Goal: Task Accomplishment & Management: Use online tool/utility

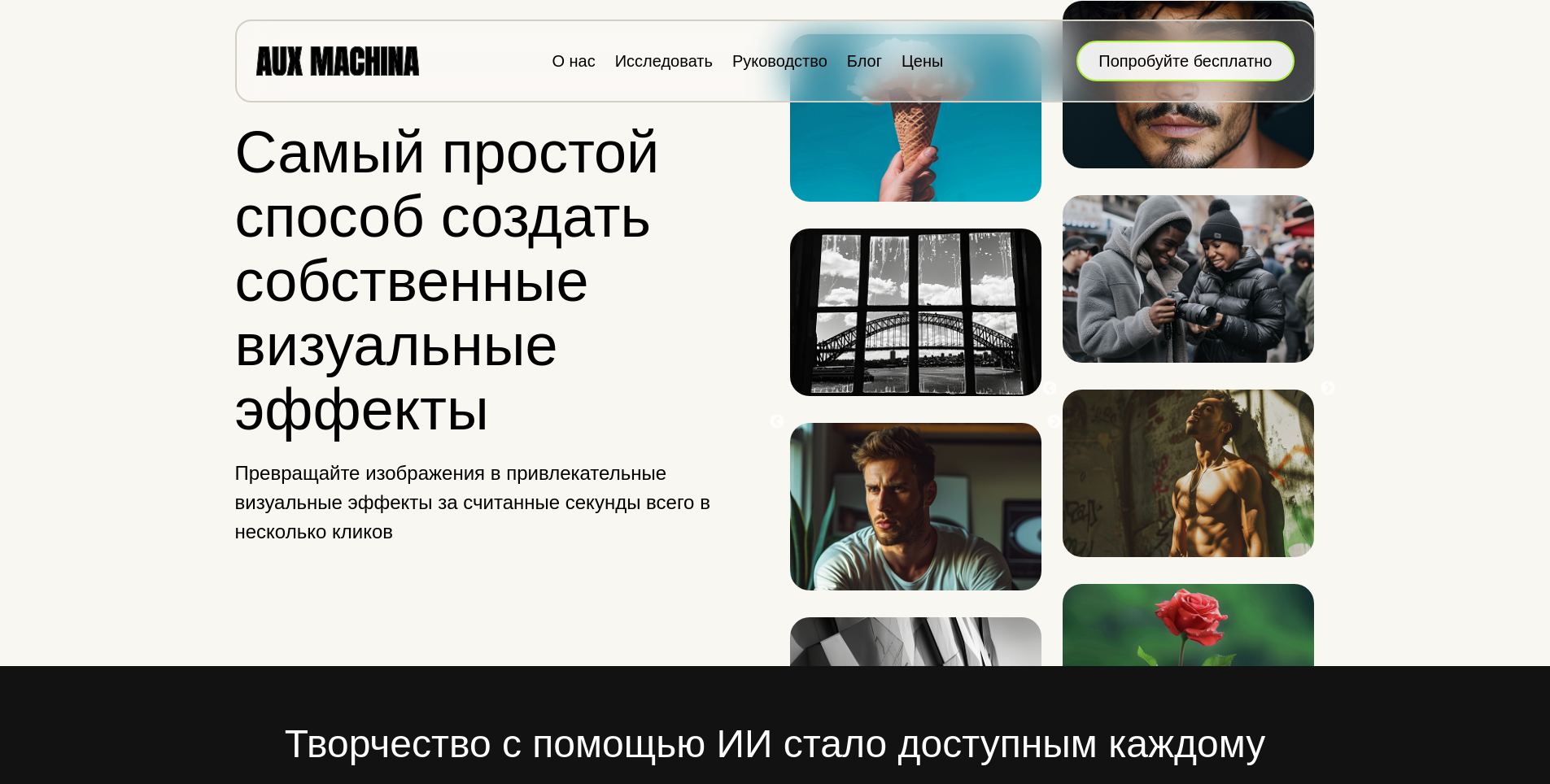
drag, startPoint x: 1176, startPoint y: 50, endPoint x: 1176, endPoint y: 75, distance: 25.0
click at [1176, 50] on ya-tr-span "Попробуйте бесплатно" at bounding box center [1185, 61] width 174 height 24
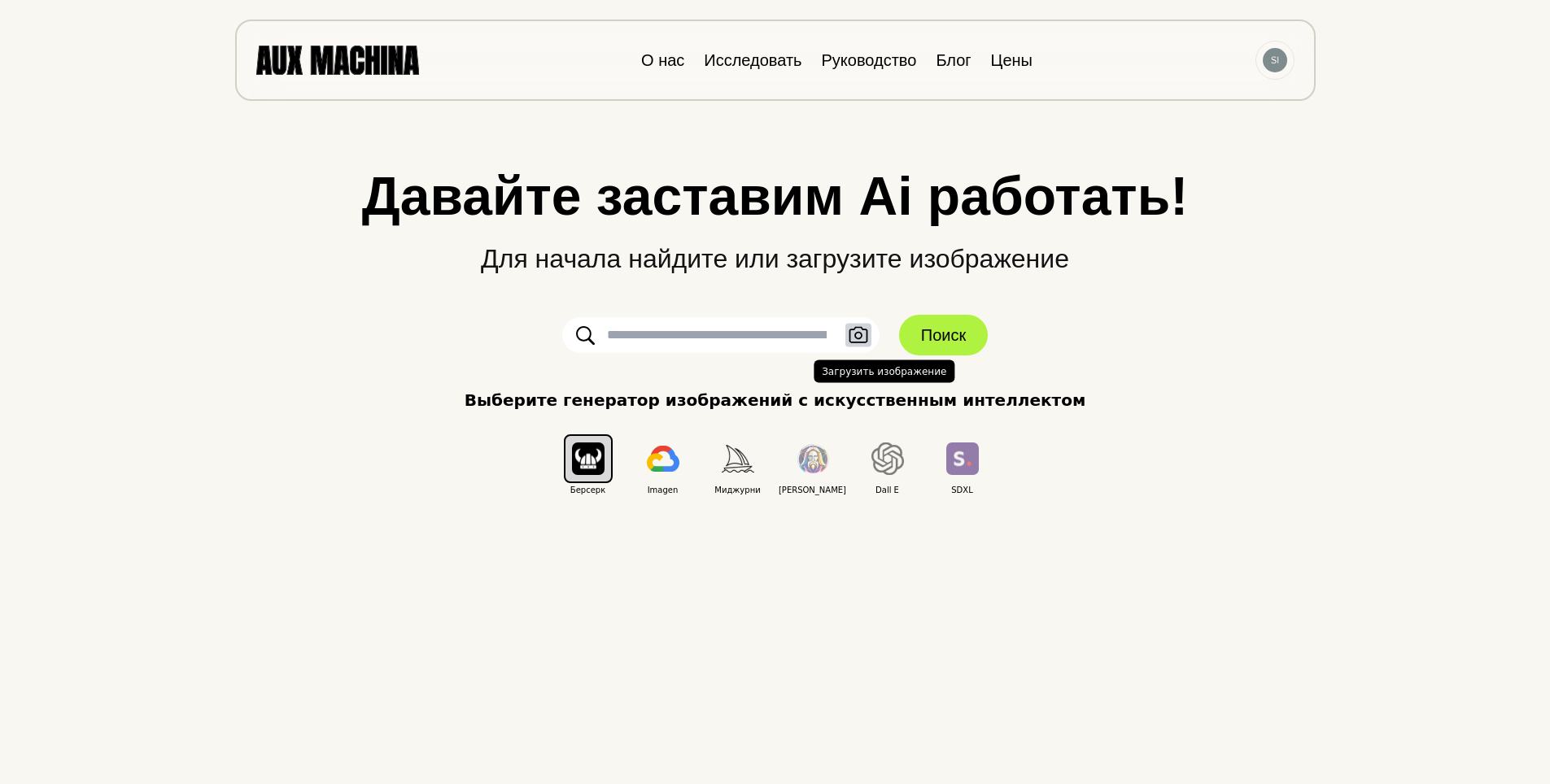
click at [856, 333] on icon "button" at bounding box center [858, 335] width 19 height 17
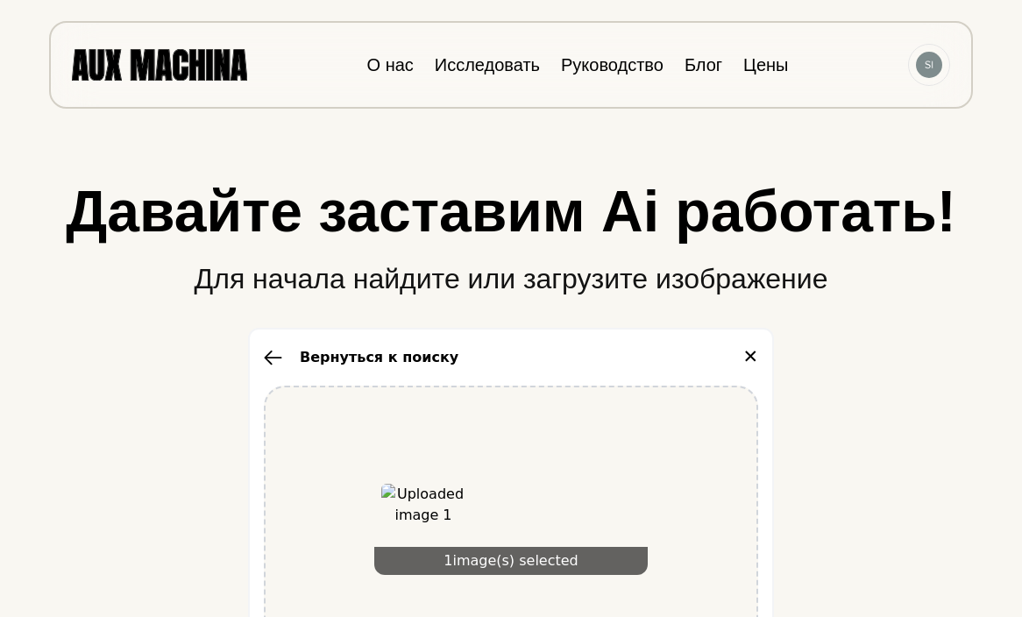
click at [459, 451] on div "1 image(s) selected" at bounding box center [511, 526] width 494 height 281
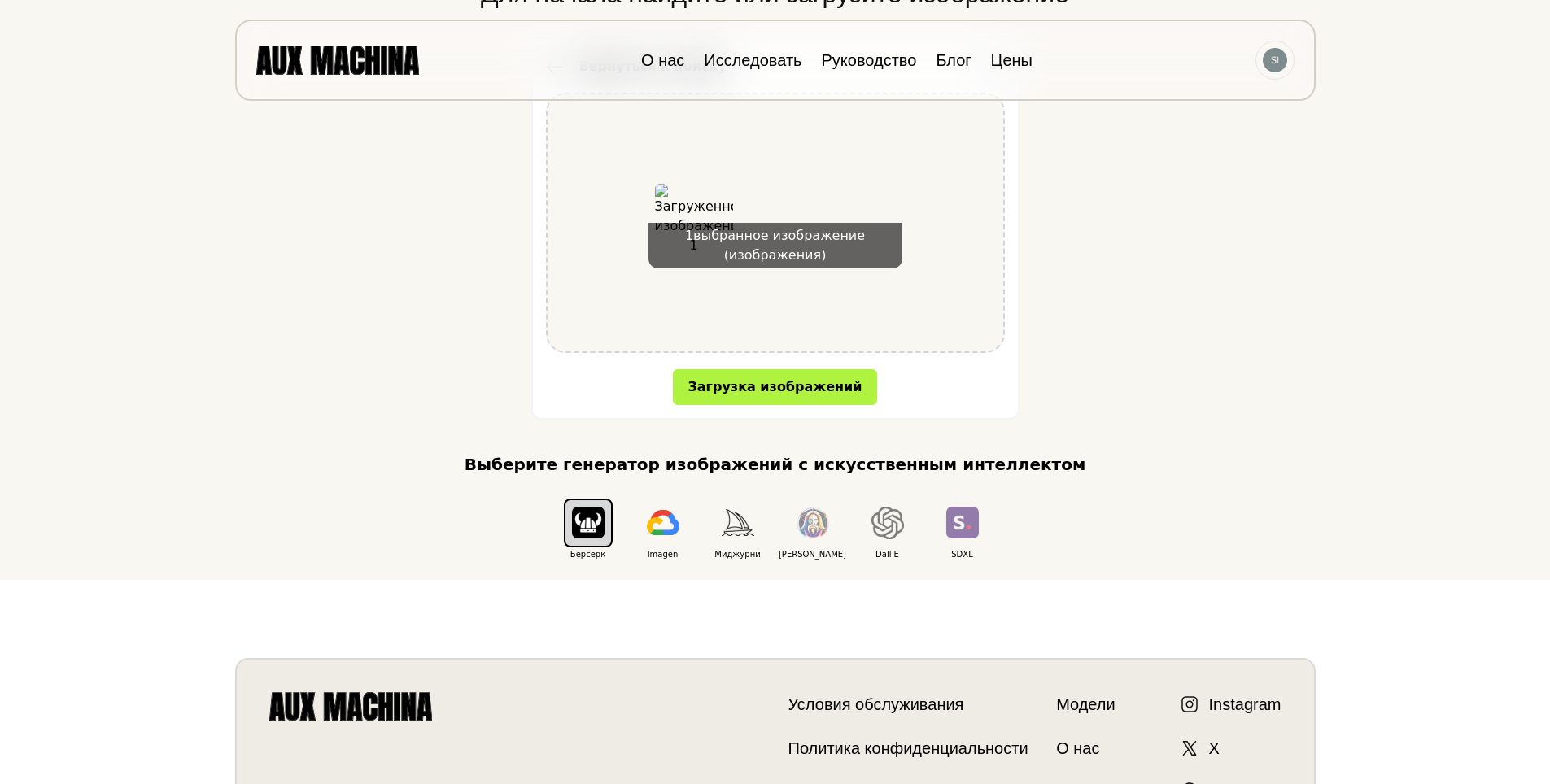
scroll to position [162, 0]
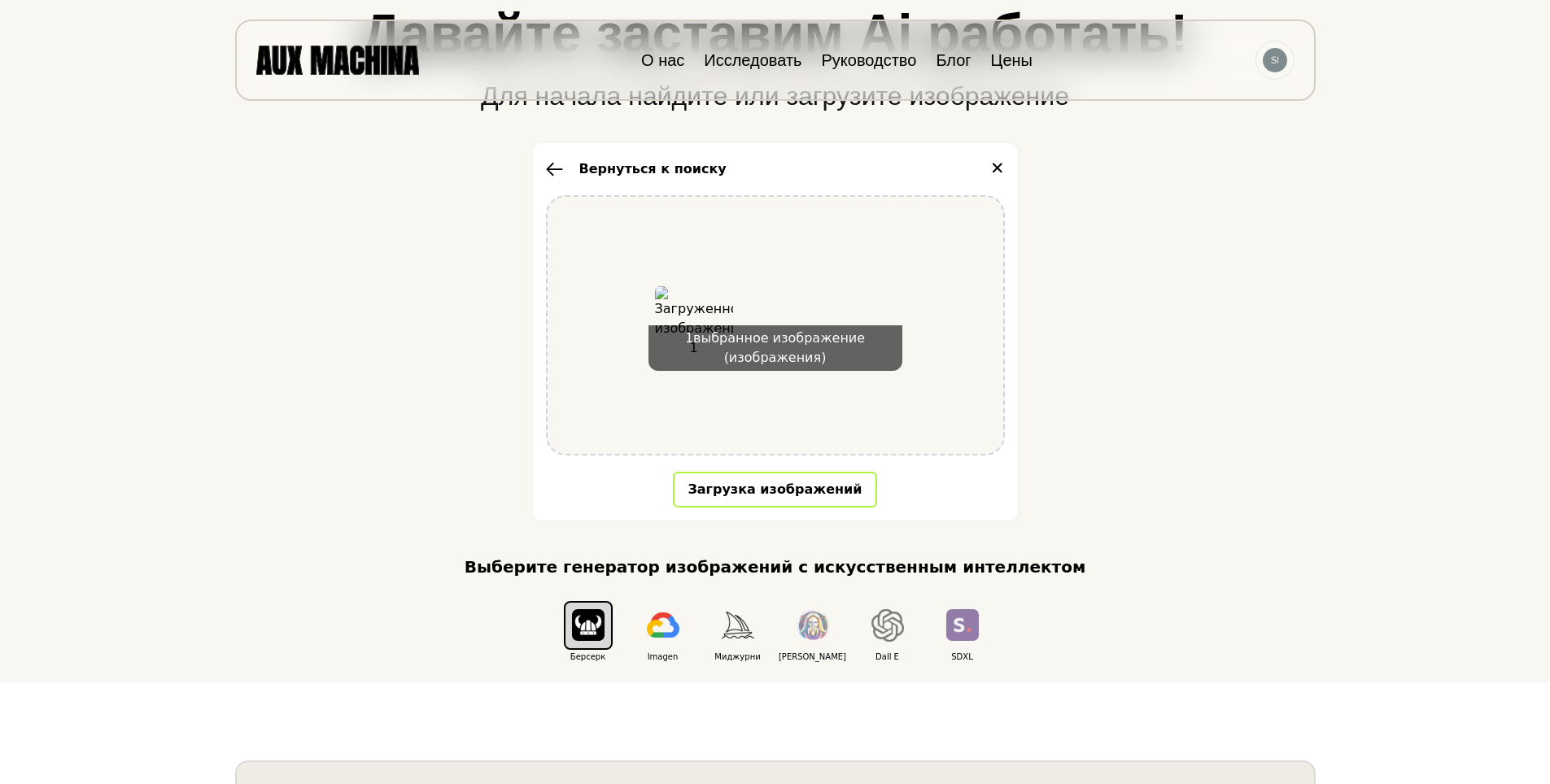
click at [743, 490] on ya-tr-span "Загрузка изображений" at bounding box center [775, 489] width 174 height 16
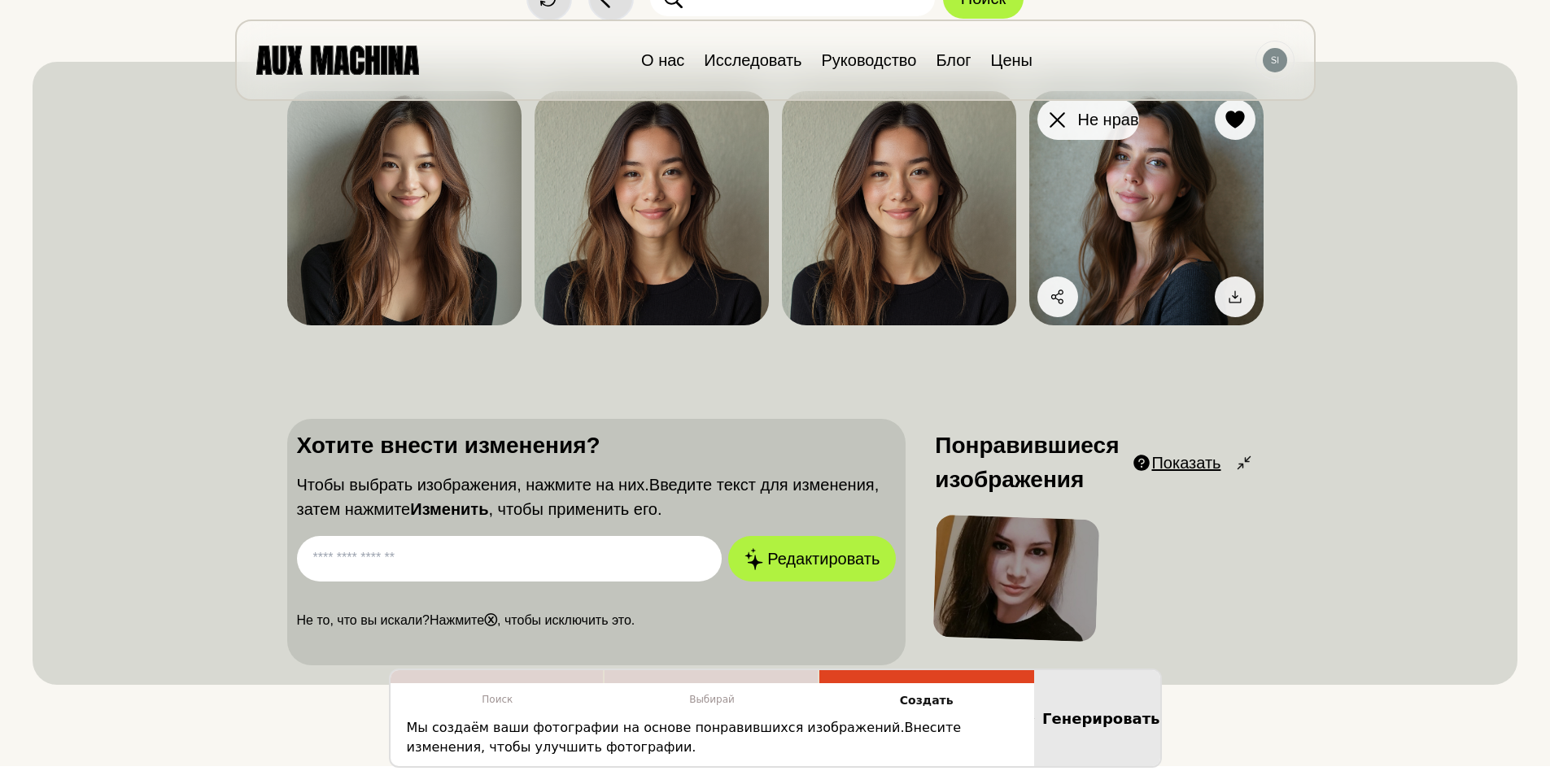
click at [1048, 115] on div at bounding box center [1058, 120] width 24 height 24
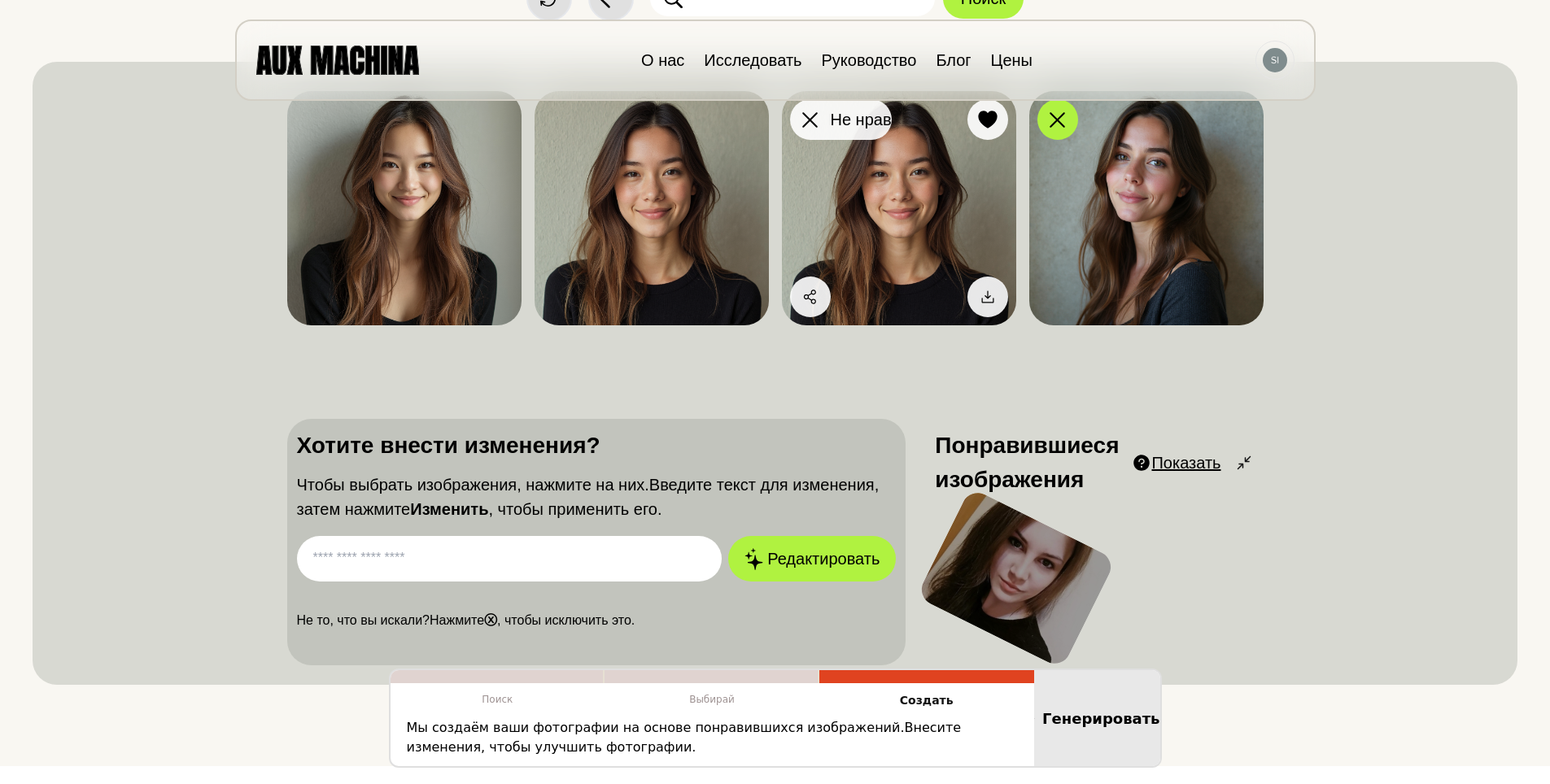
click at [808, 110] on div at bounding box center [810, 120] width 24 height 24
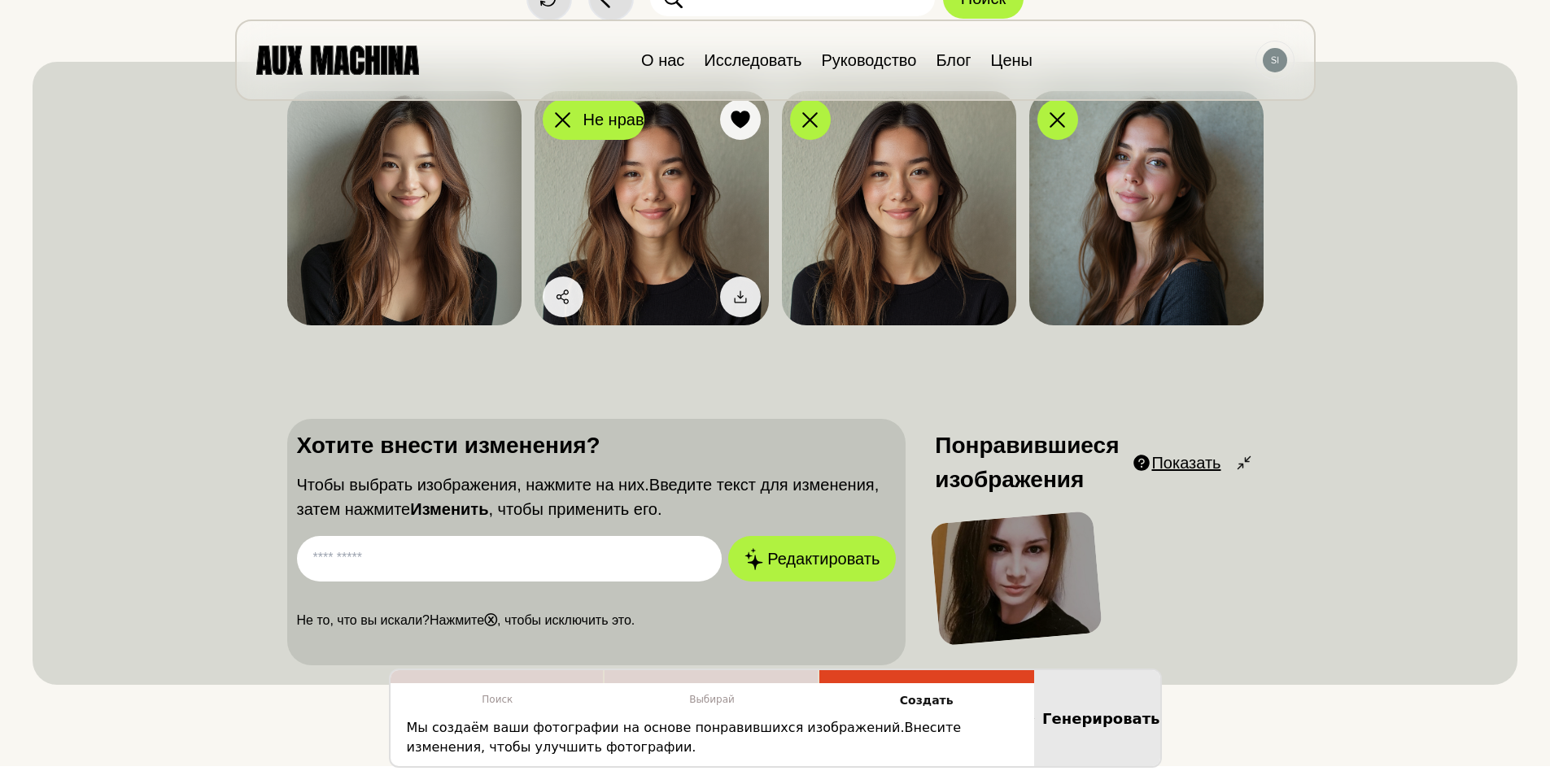
click at [564, 121] on icon at bounding box center [562, 120] width 16 height 16
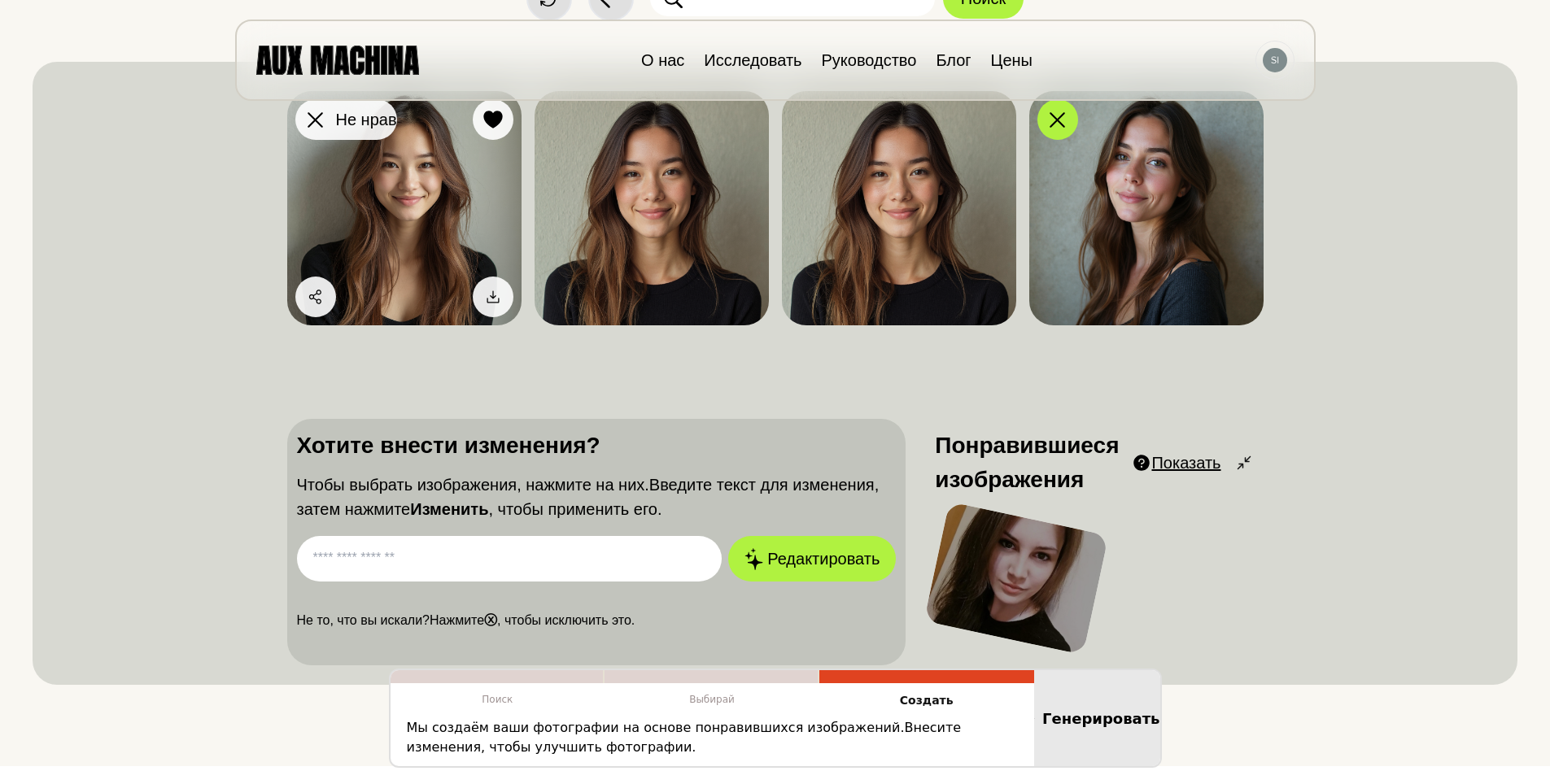
click at [319, 121] on icon at bounding box center [315, 120] width 16 height 16
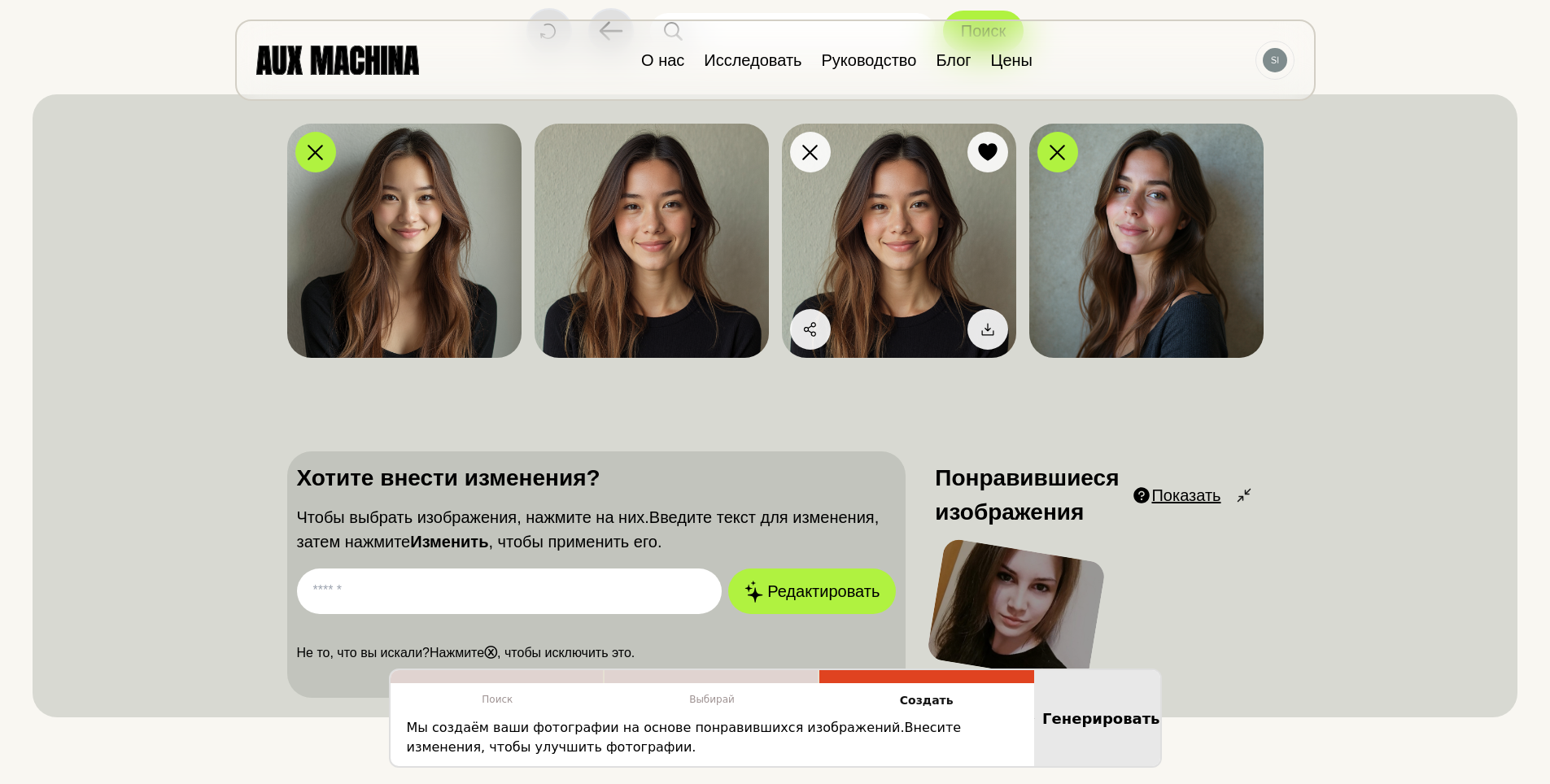
scroll to position [0, 0]
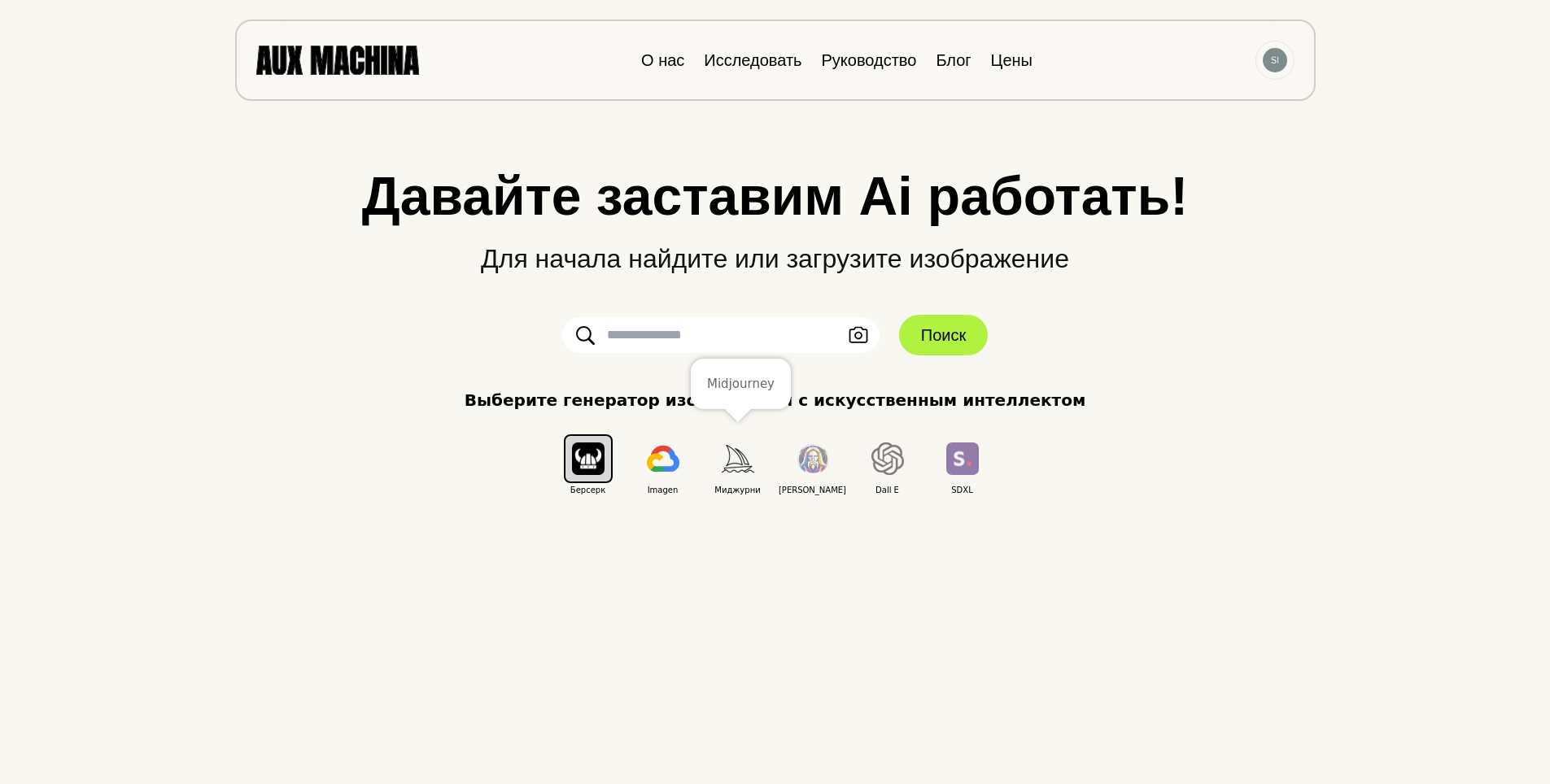
click at [730, 461] on img "button" at bounding box center [738, 458] width 32 height 27
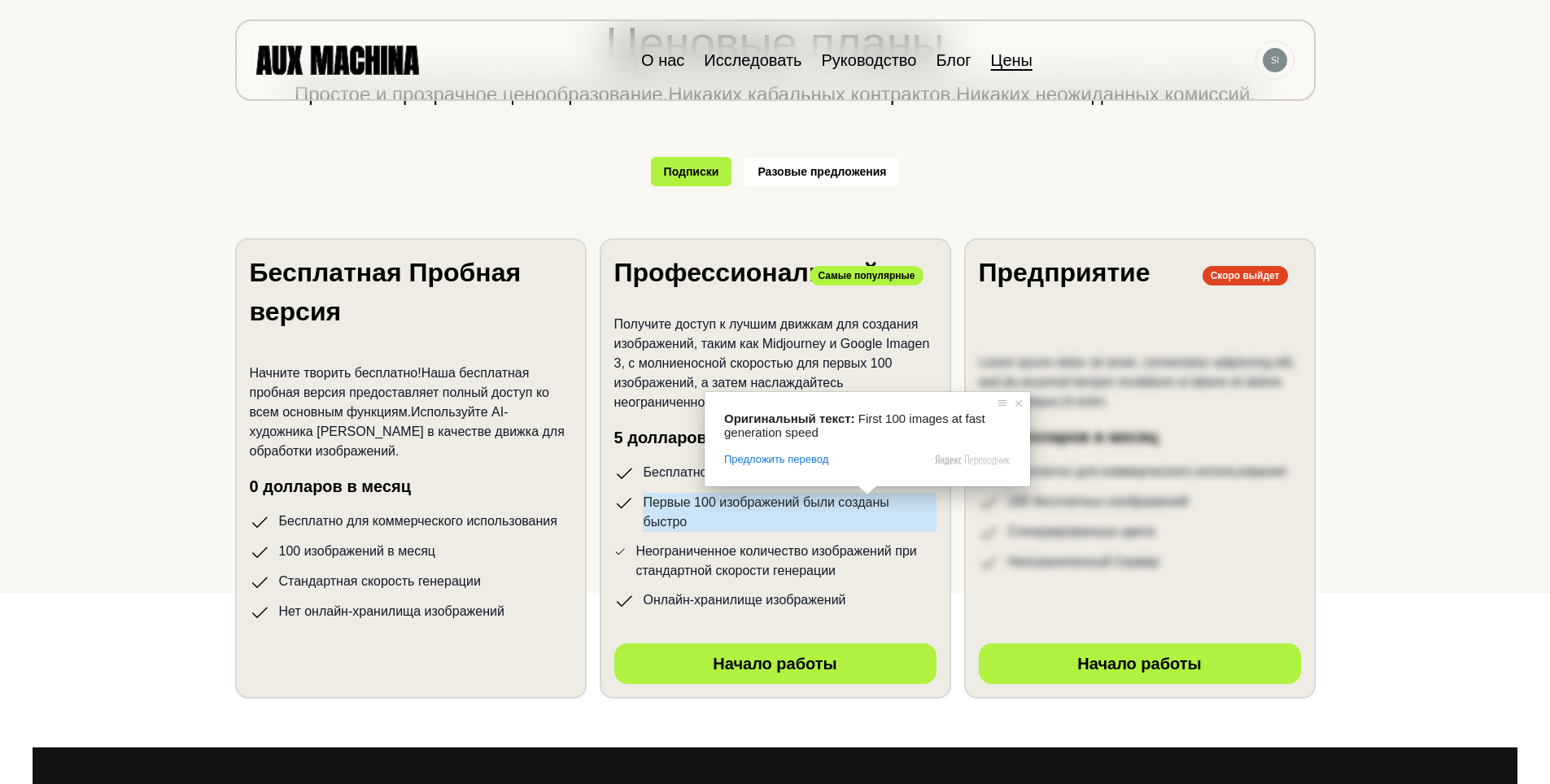
scroll to position [162, 0]
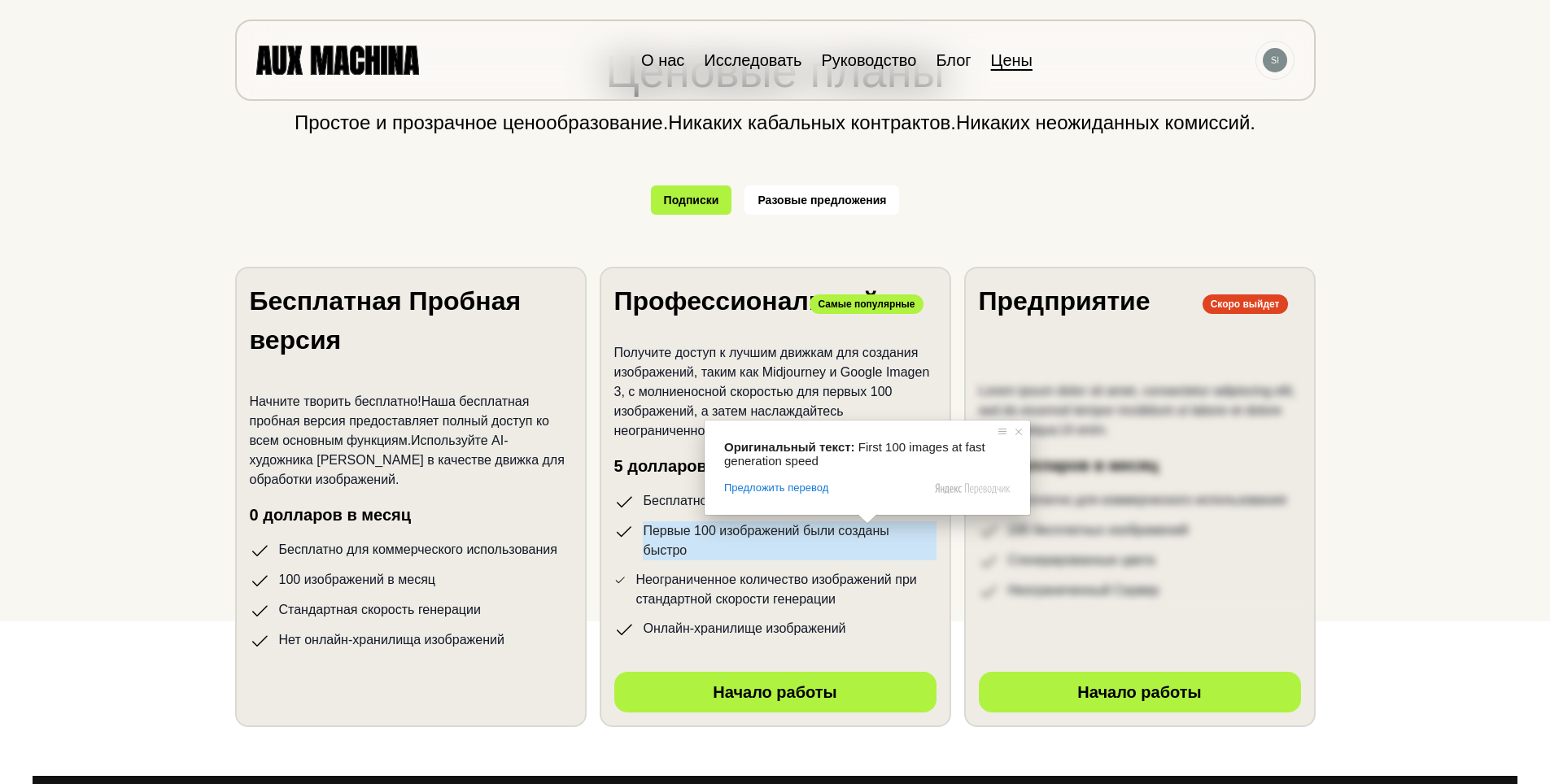
click at [319, 424] on ya-tr-span "Наша бесплатная пробная версия предоставляет полный доступ ко всем основным фун…" at bounding box center [399, 420] width 300 height 53
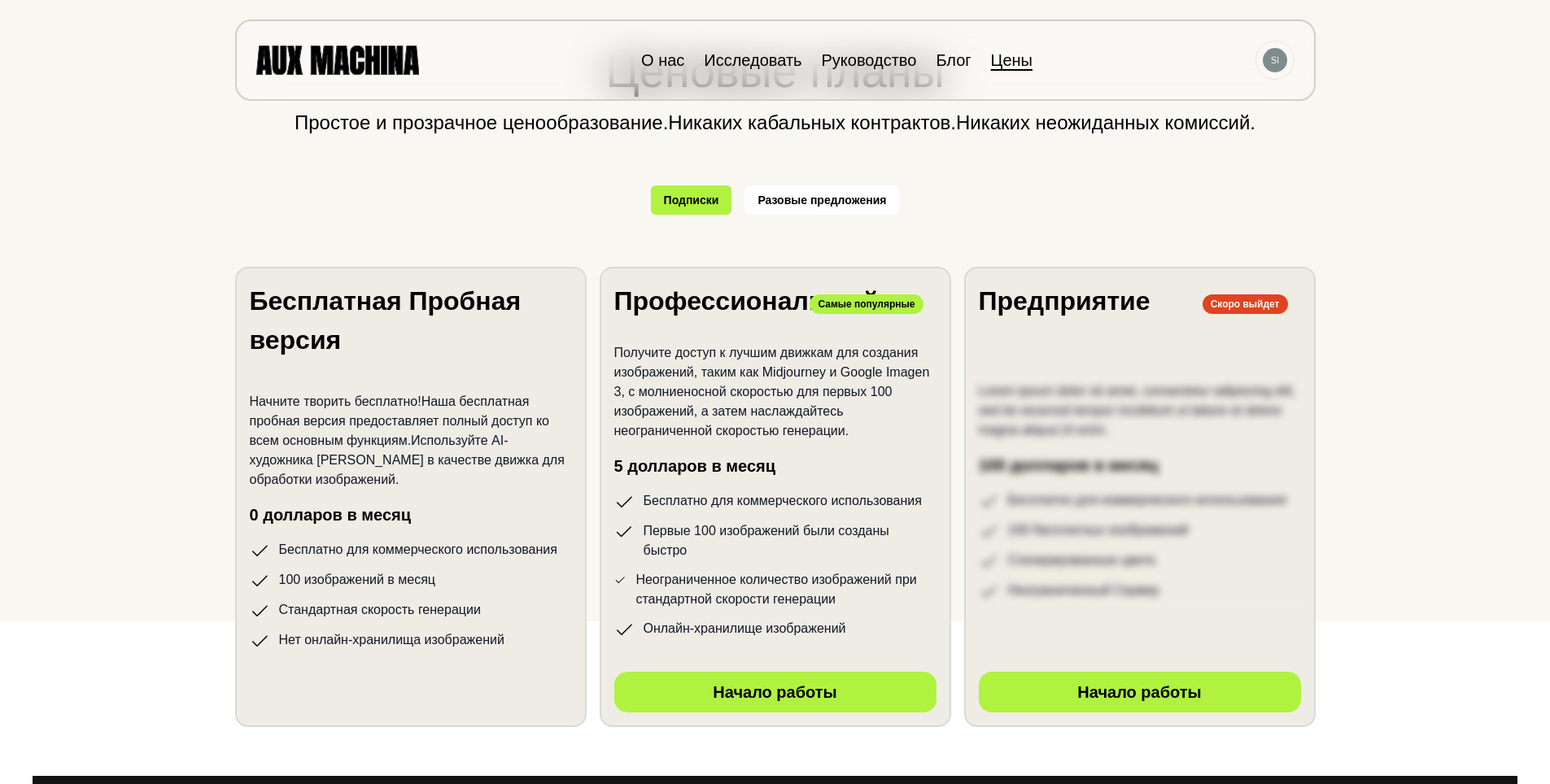
click at [330, 341] on ya-tr-span "Бесплатная Пробная версия" at bounding box center [385, 321] width 272 height 69
